Goal: Information Seeking & Learning: Understand process/instructions

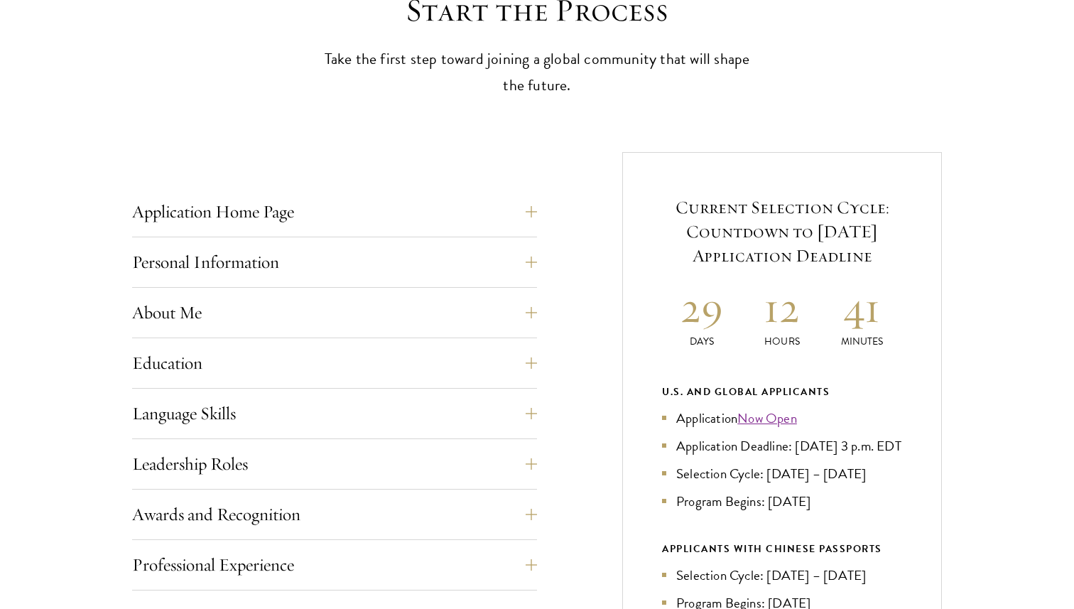
scroll to position [460, 0]
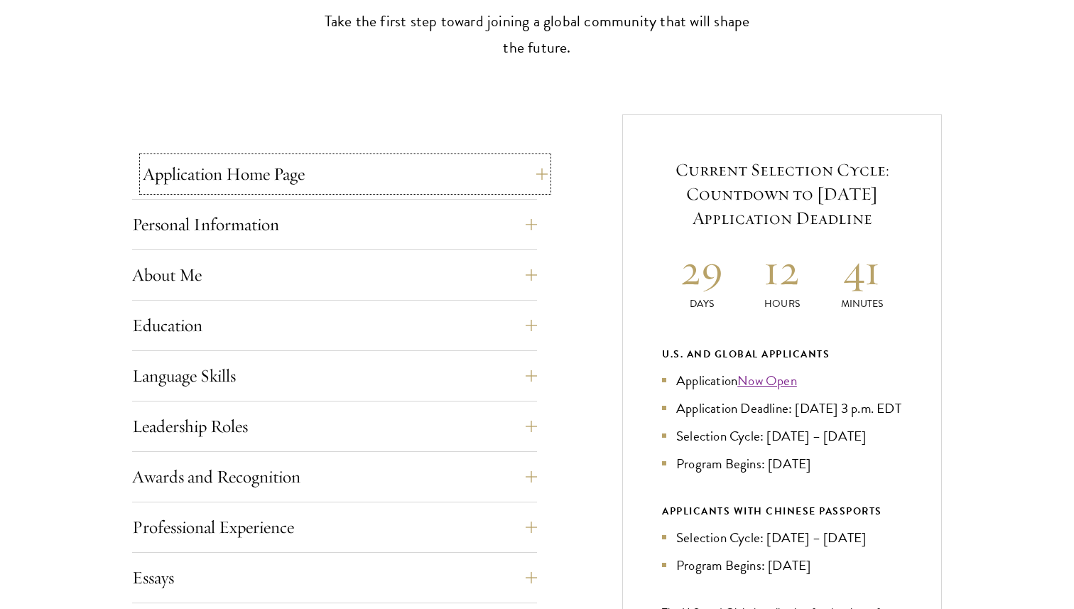
click at [469, 177] on button "Application Home Page" at bounding box center [345, 174] width 405 height 34
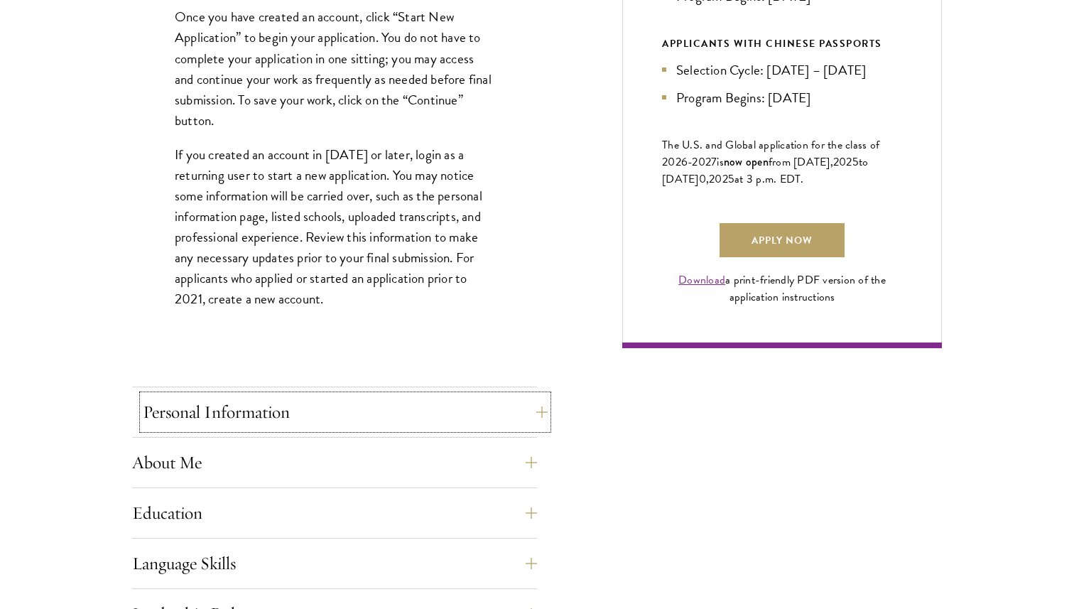
click at [440, 412] on button "Personal Information" at bounding box center [345, 412] width 405 height 34
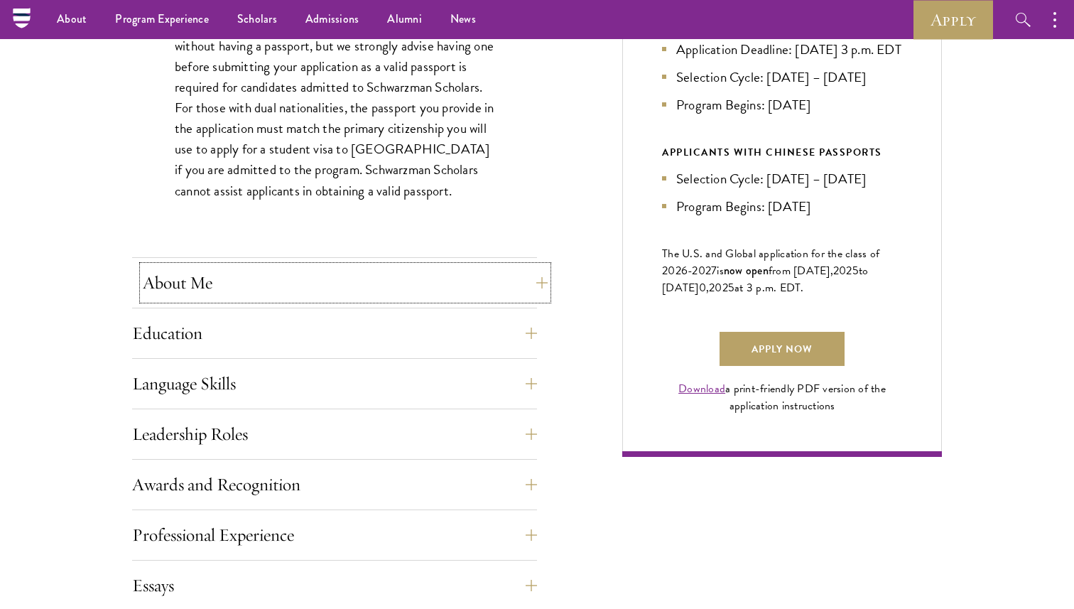
click at [410, 292] on button "About Me" at bounding box center [345, 283] width 405 height 34
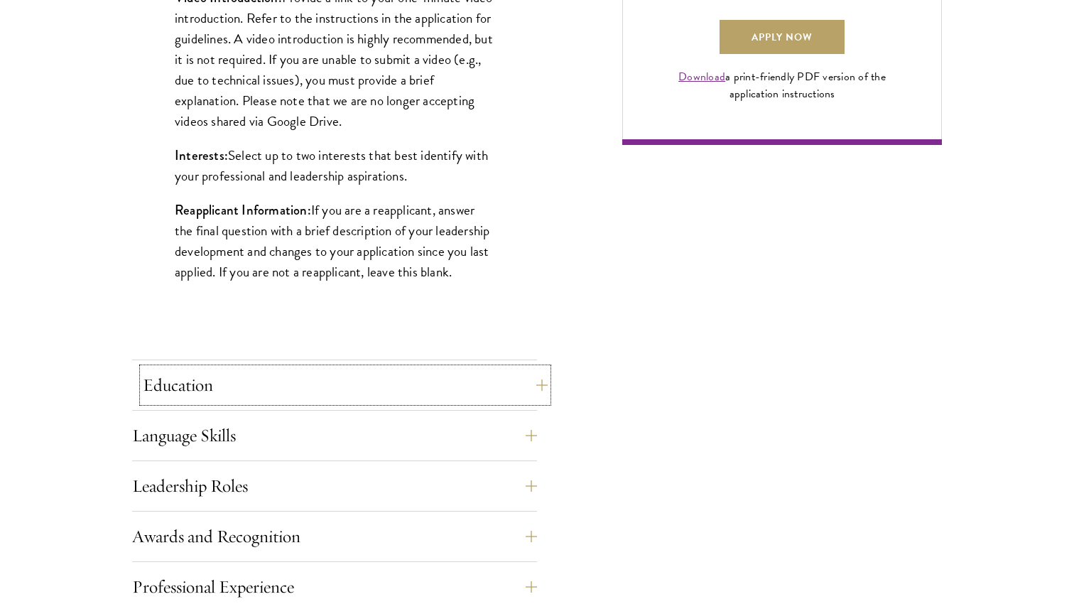
click at [398, 372] on button "Education" at bounding box center [345, 385] width 405 height 34
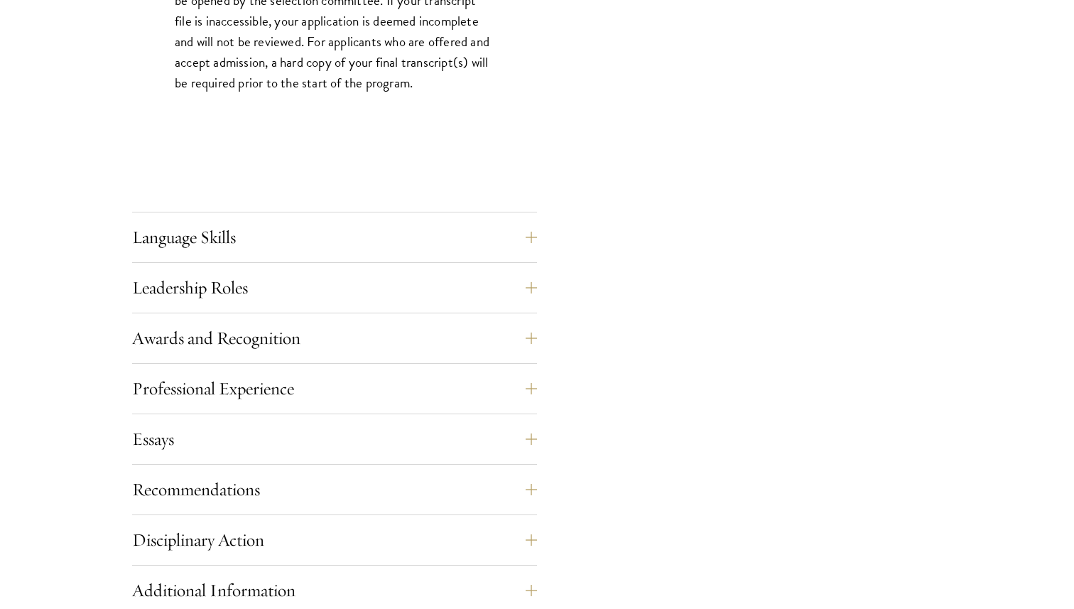
scroll to position [2382, 0]
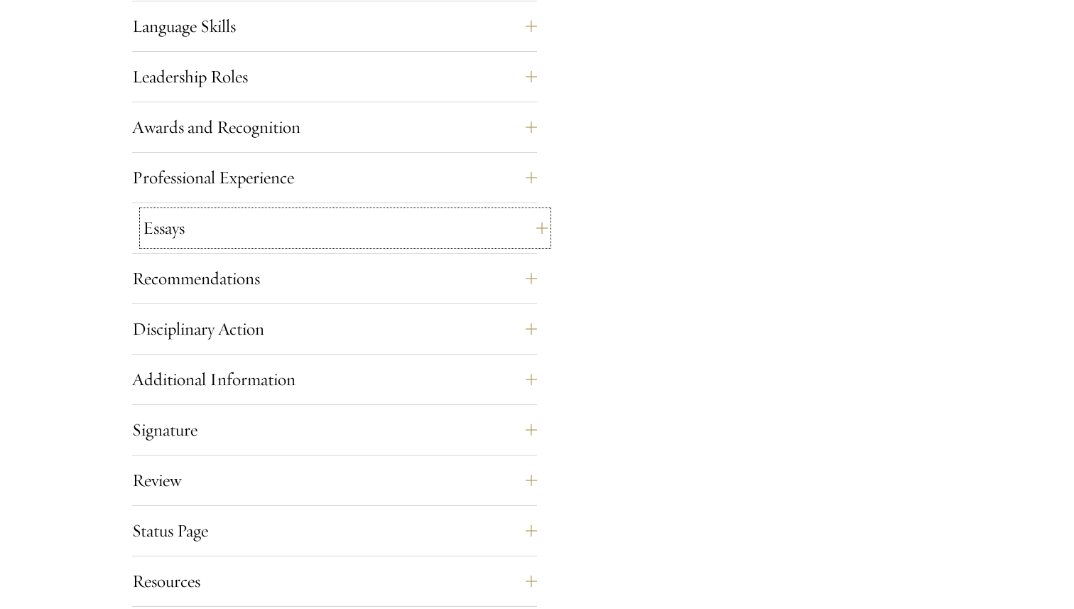
click at [370, 229] on button "Essays" at bounding box center [345, 228] width 405 height 34
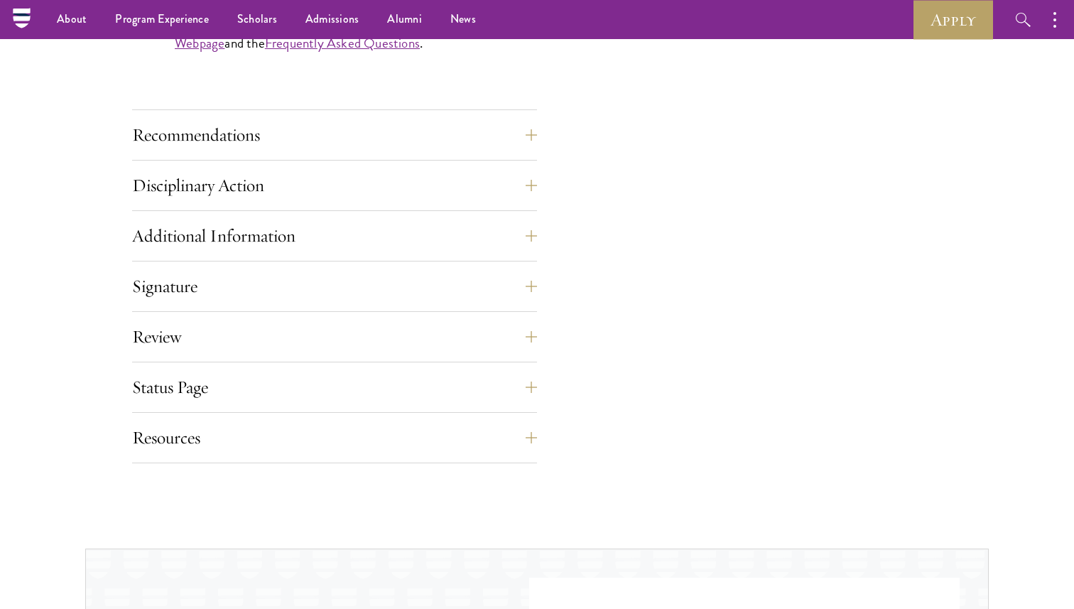
scroll to position [1333, 0]
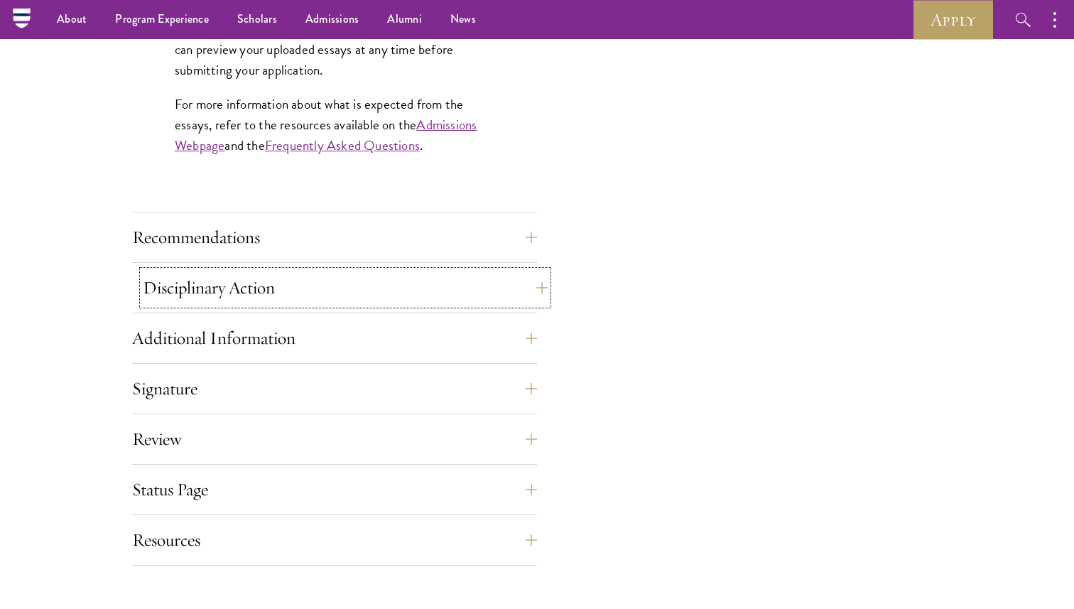
click at [352, 286] on button "Disciplinary Action" at bounding box center [345, 288] width 405 height 34
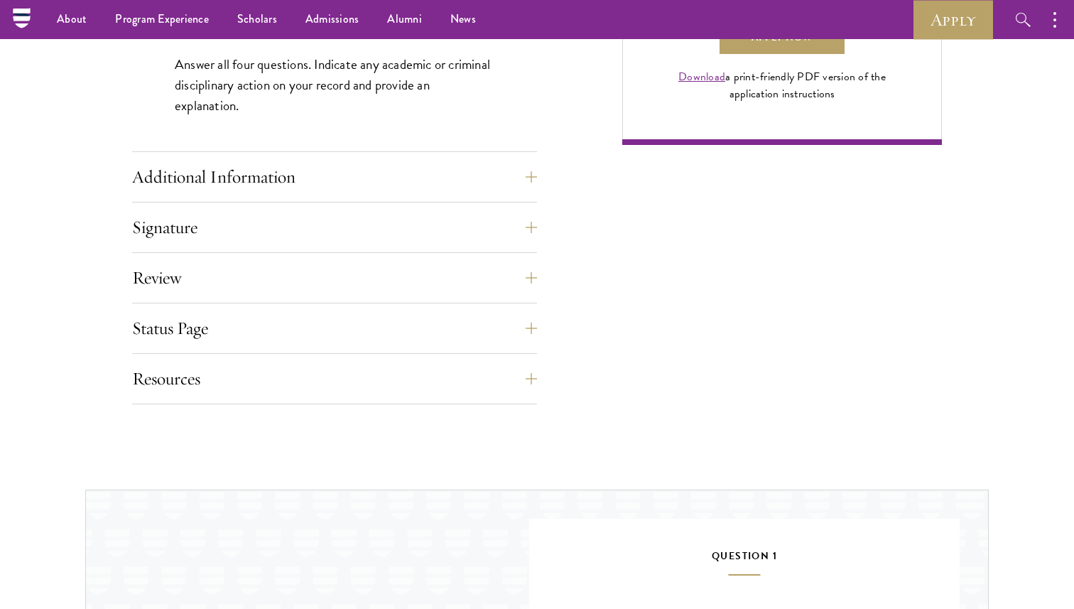
scroll to position [1067, 0]
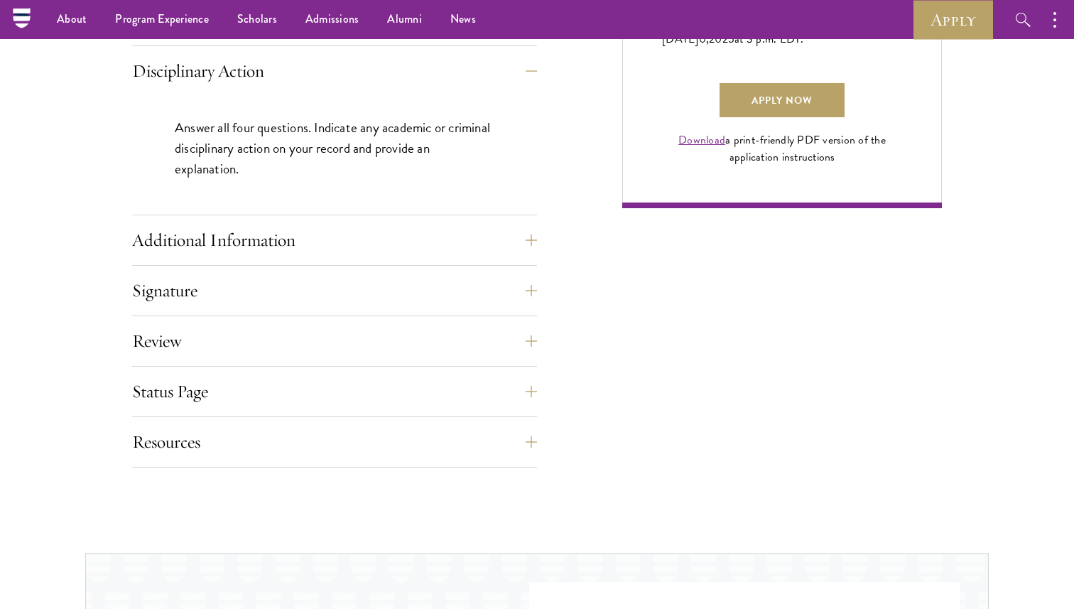
click at [344, 261] on div "Additional Information Interviews: : In-person interviews will take place on [D…" at bounding box center [334, 244] width 405 height 43
click at [328, 310] on div "Signature Applicants are required to confirm and certify that all information p…" at bounding box center [334, 294] width 405 height 43
click at [318, 228] on button "Additional Information" at bounding box center [345, 240] width 405 height 34
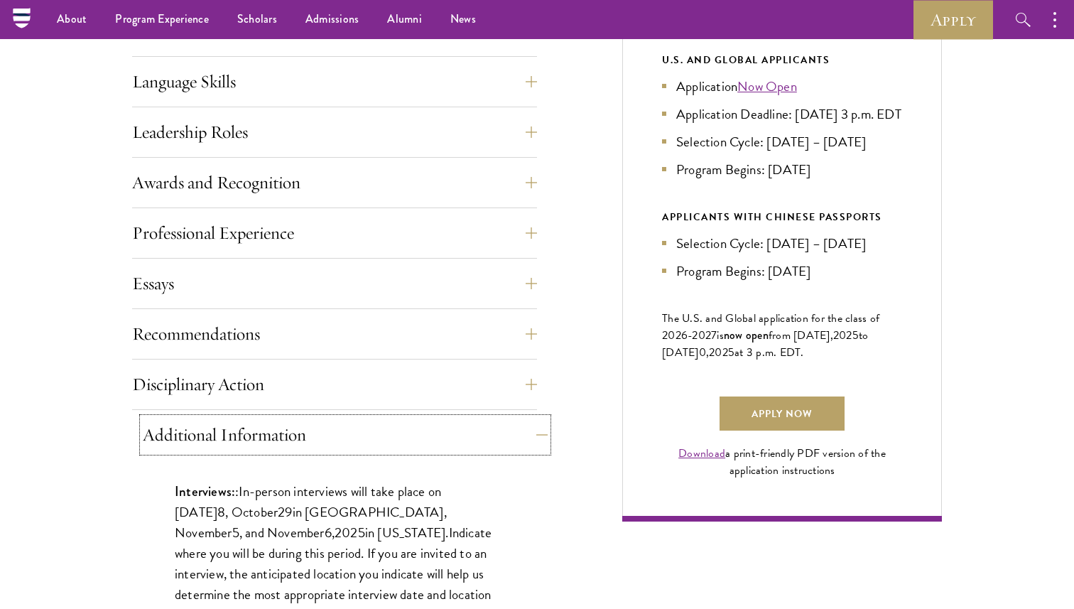
scroll to position [718, 0]
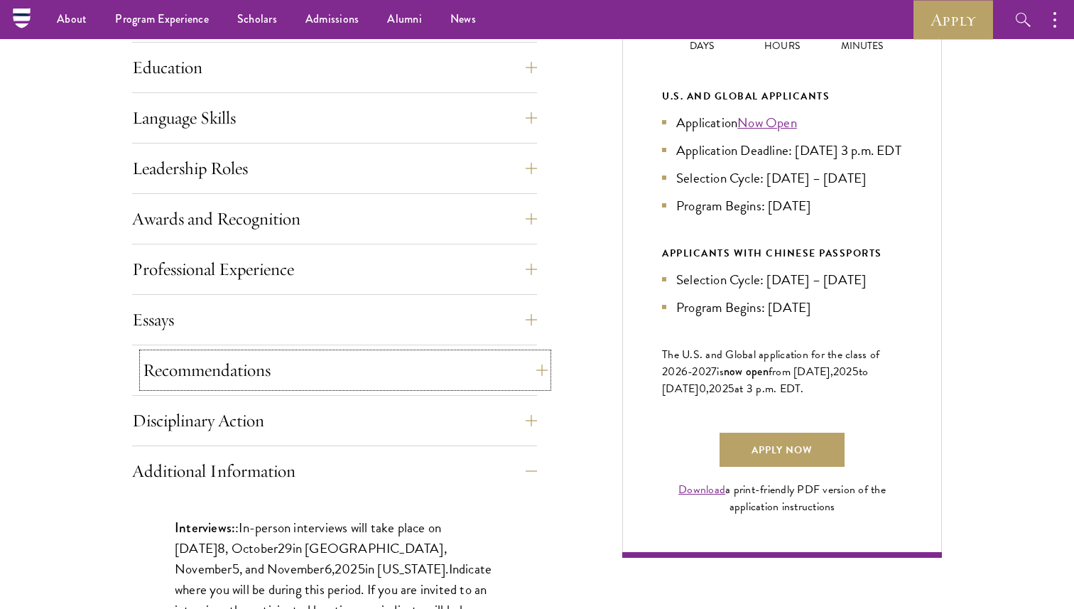
click at [316, 363] on button "Recommendations" at bounding box center [345, 370] width 405 height 34
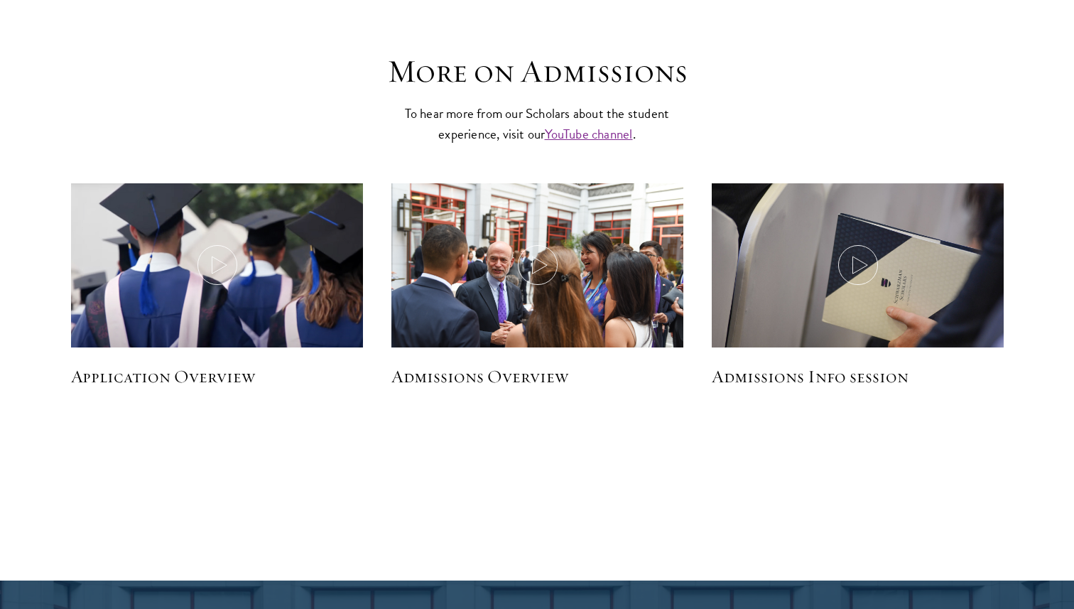
scroll to position [3167, 0]
